Goal: Task Accomplishment & Management: Manage account settings

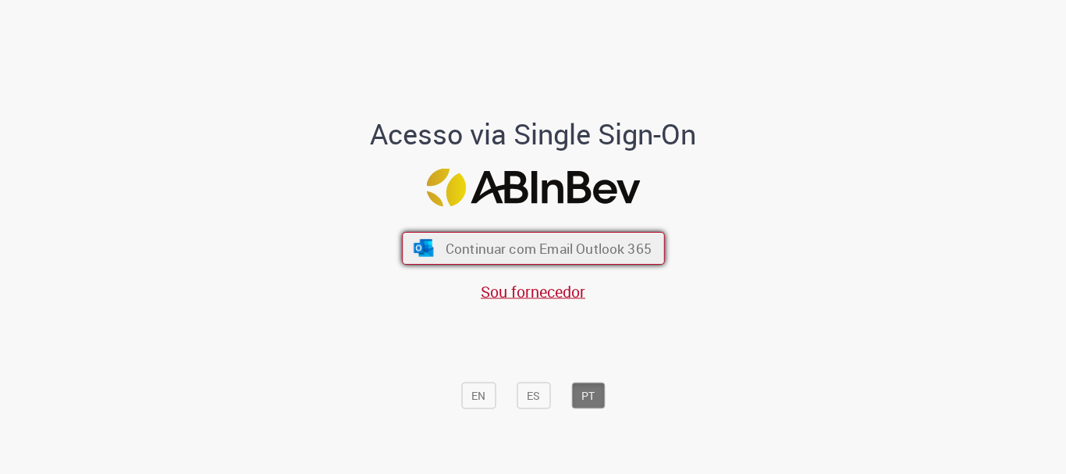
click at [522, 244] on span "Continuar com Email Outlook 365" at bounding box center [548, 249] width 206 height 18
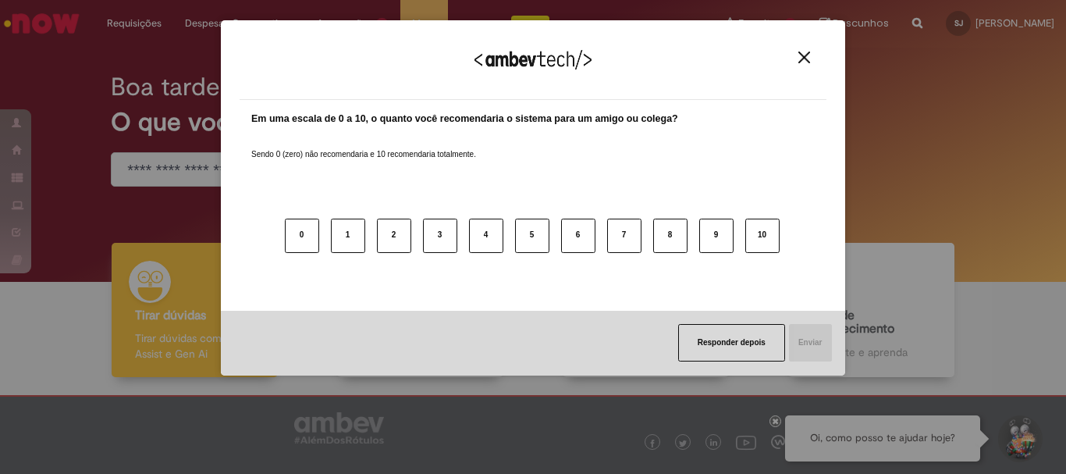
click at [801, 53] on img "Close" at bounding box center [804, 57] width 12 height 12
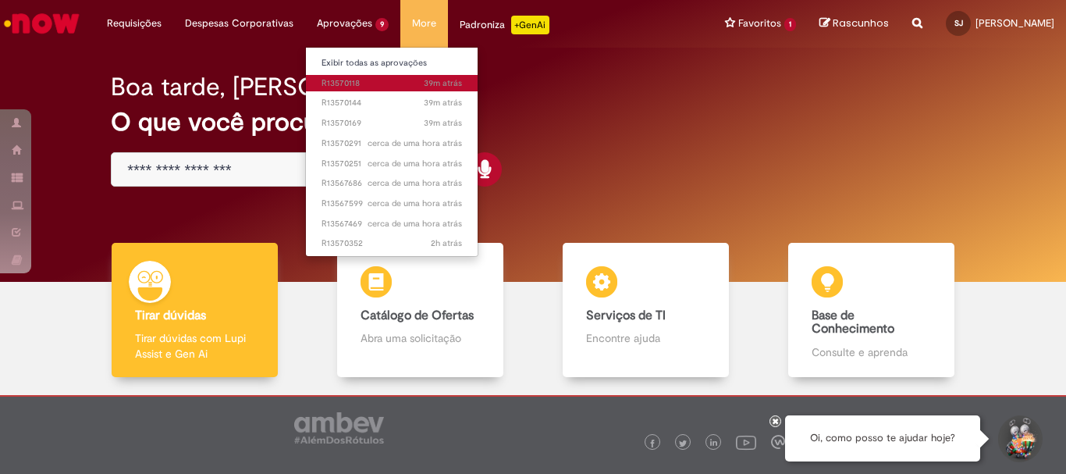
click at [353, 87] on span "39m atrás 39 minutos atrás R13570118" at bounding box center [391, 83] width 140 height 12
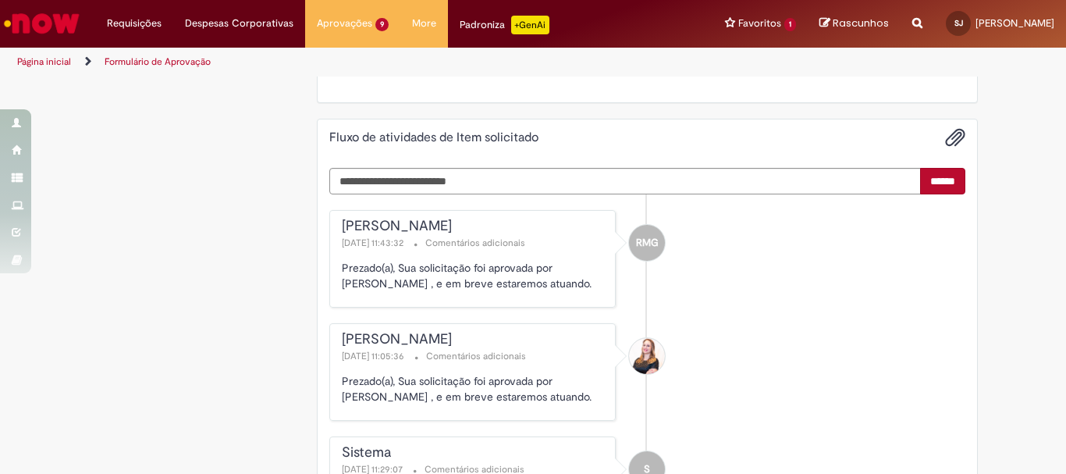
scroll to position [1795, 0]
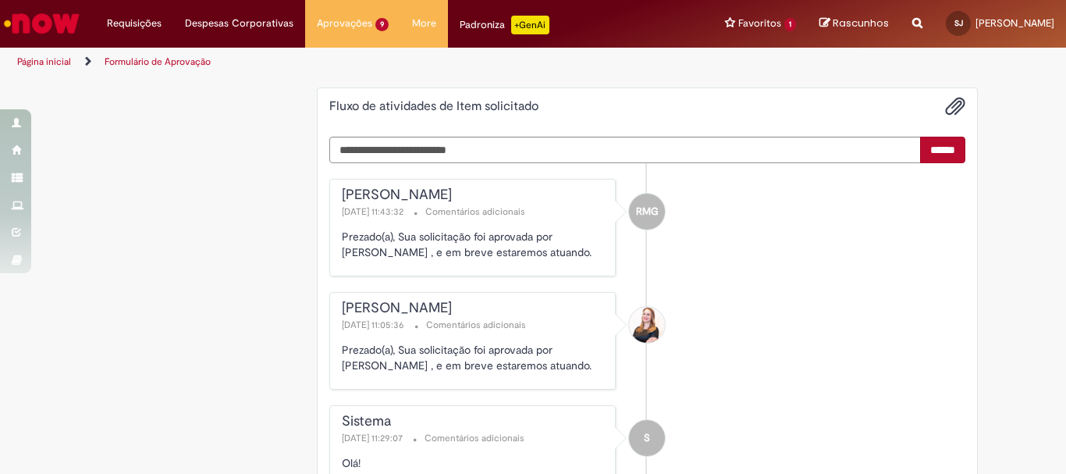
click at [47, 22] on img "Ir para a Homepage" at bounding box center [42, 23] width 80 height 31
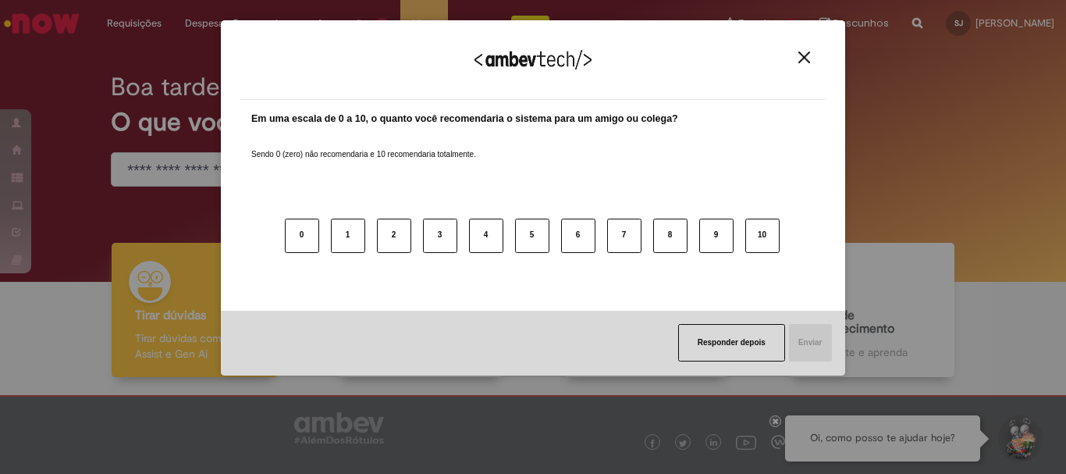
click at [804, 60] on img "Close" at bounding box center [804, 57] width 12 height 12
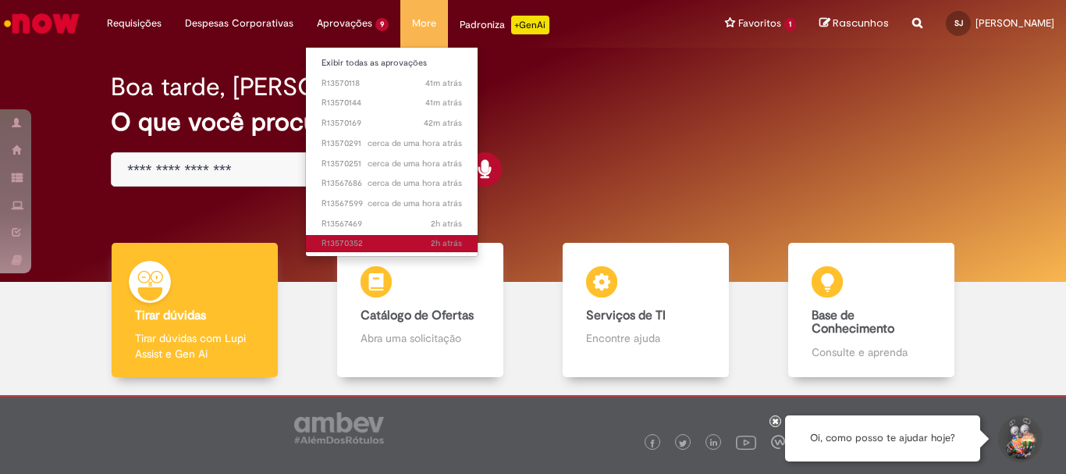
click at [354, 240] on span "2h atrás 2 horas atrás R13570352" at bounding box center [391, 243] width 140 height 12
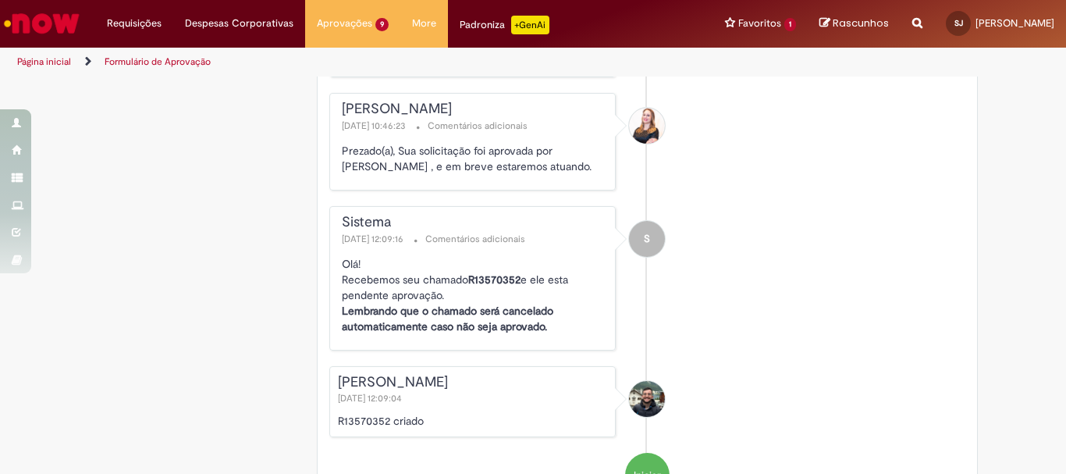
scroll to position [2107, 0]
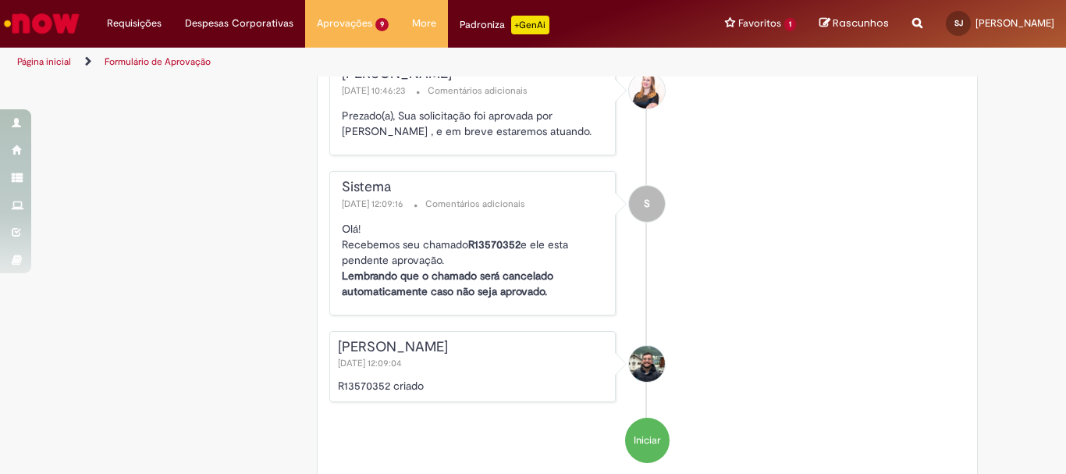
click at [37, 16] on img "Ir para a Homepage" at bounding box center [42, 23] width 80 height 31
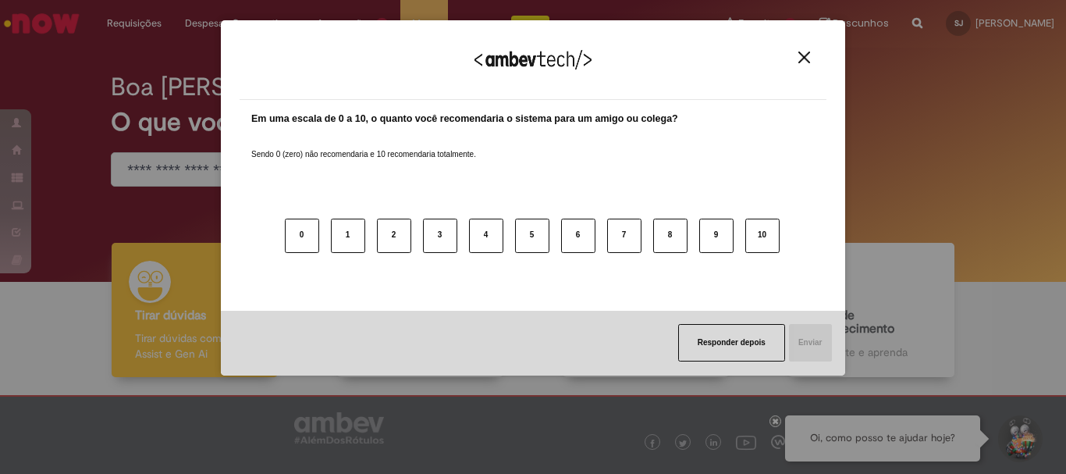
click at [801, 56] on img "Close" at bounding box center [804, 57] width 12 height 12
